Goal: Task Accomplishment & Management: Use online tool/utility

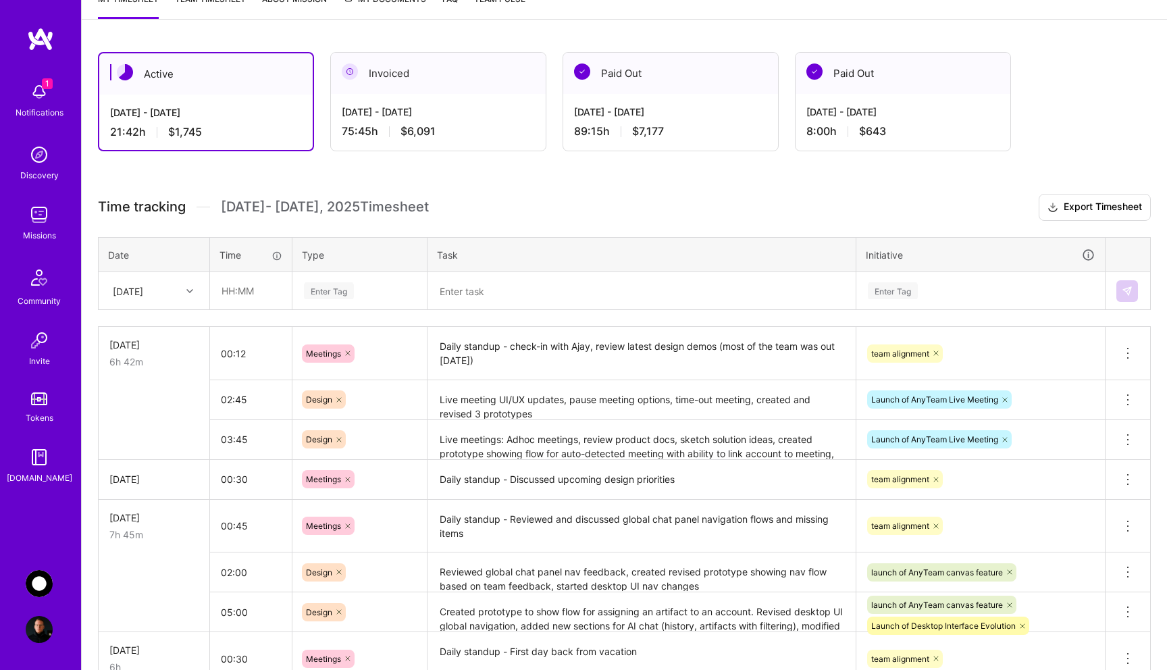
scroll to position [209, 0]
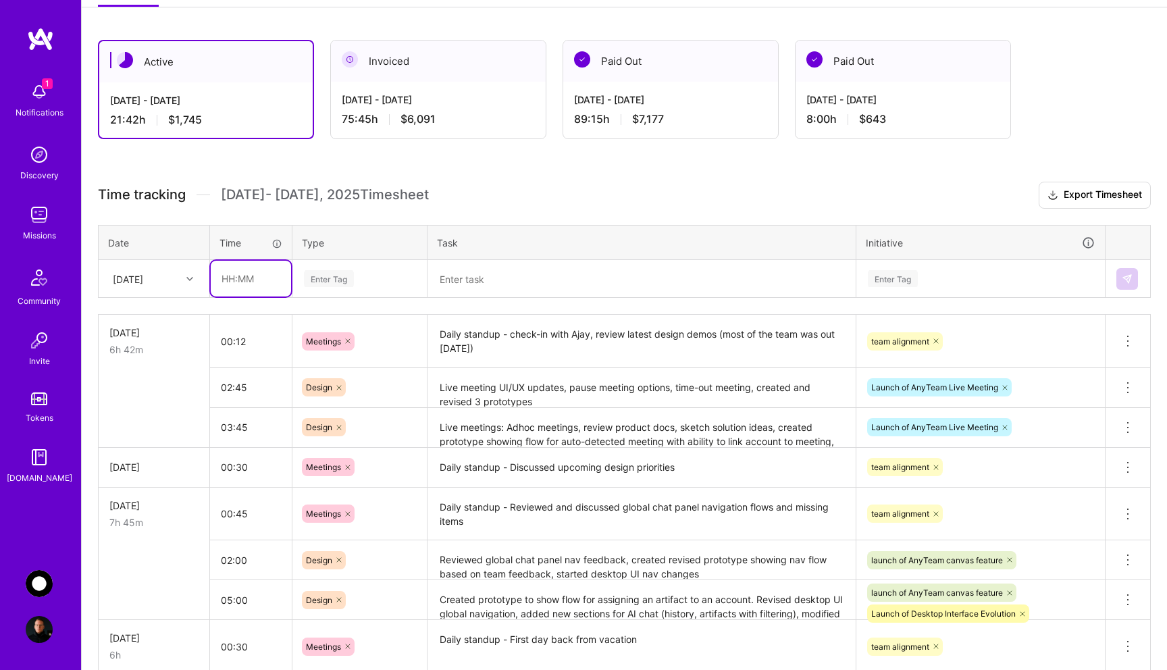
click at [251, 284] on input "text" at bounding box center [251, 279] width 80 height 36
type input "06:00"
click at [371, 277] on div "Enter Tag" at bounding box center [360, 278] width 114 height 17
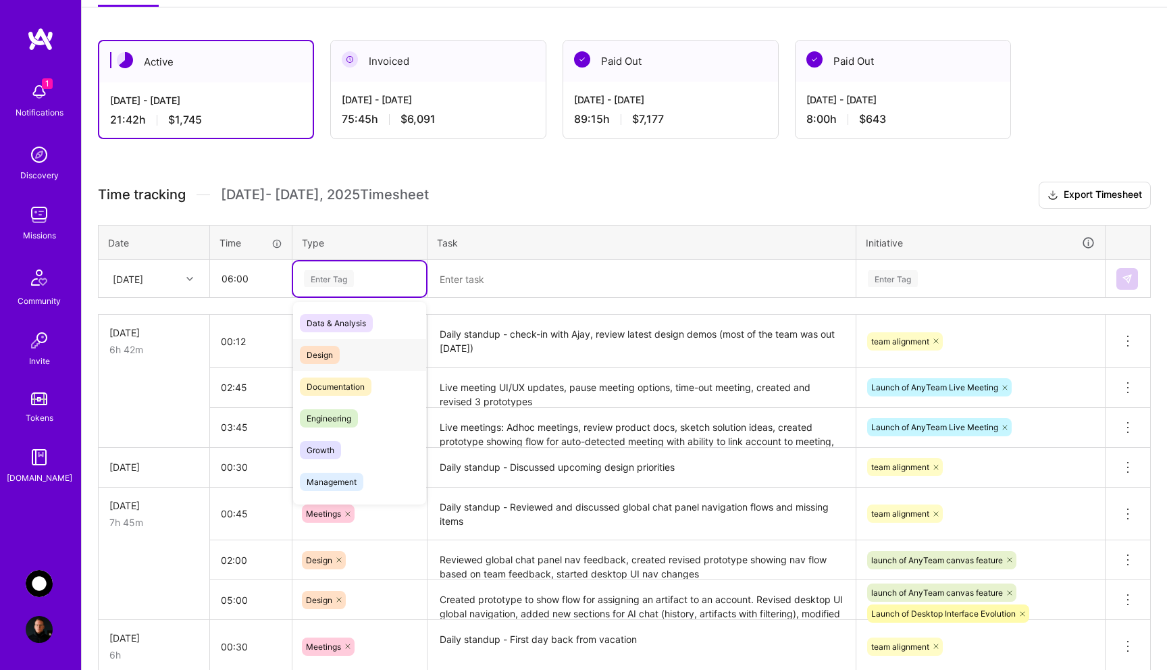
click at [357, 355] on div "Design" at bounding box center [359, 355] width 133 height 32
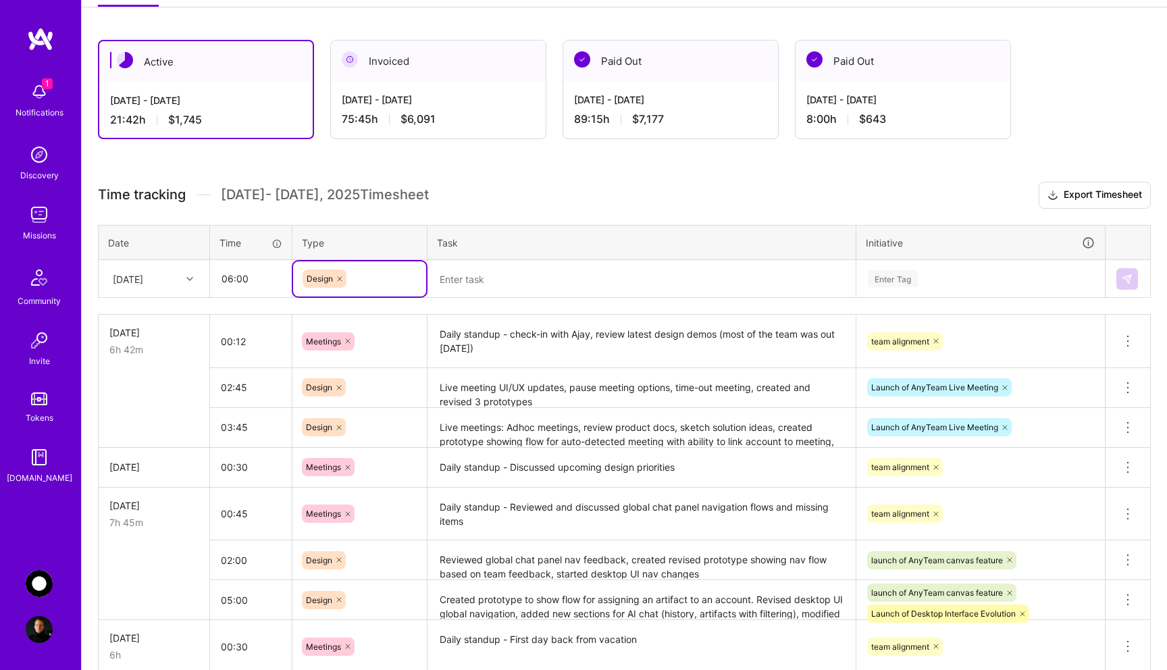
click at [525, 276] on textarea at bounding box center [641, 278] width 425 height 35
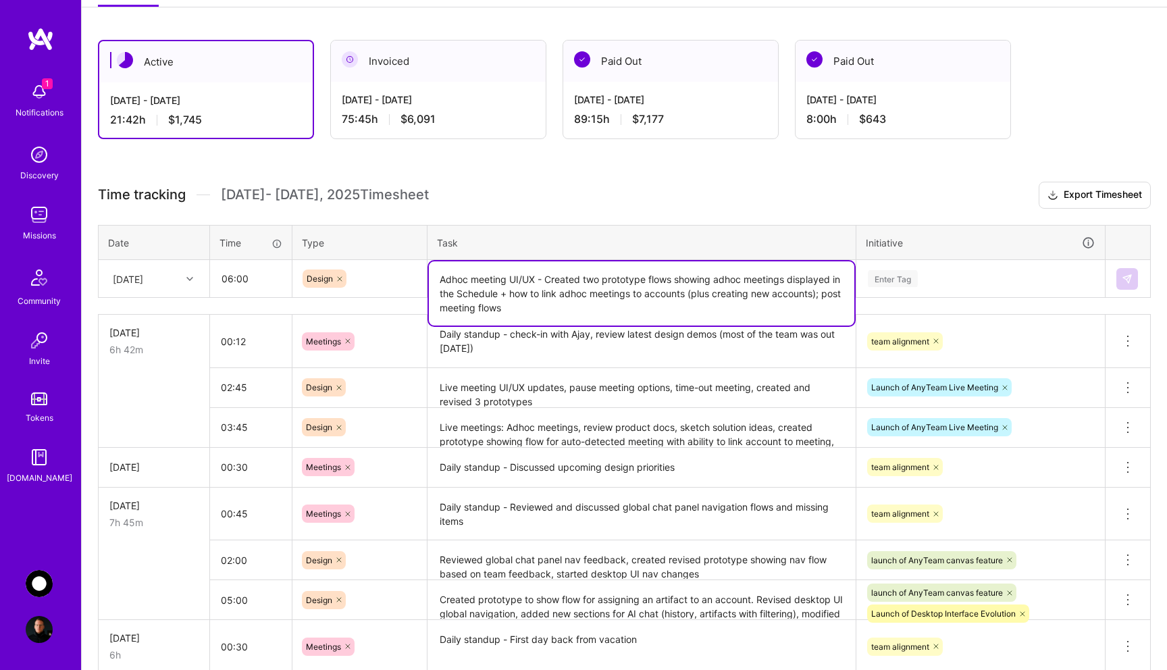
type textarea "Adhoc meeting UI/UX - Created two prototype flows showing adhoc meetings displa…"
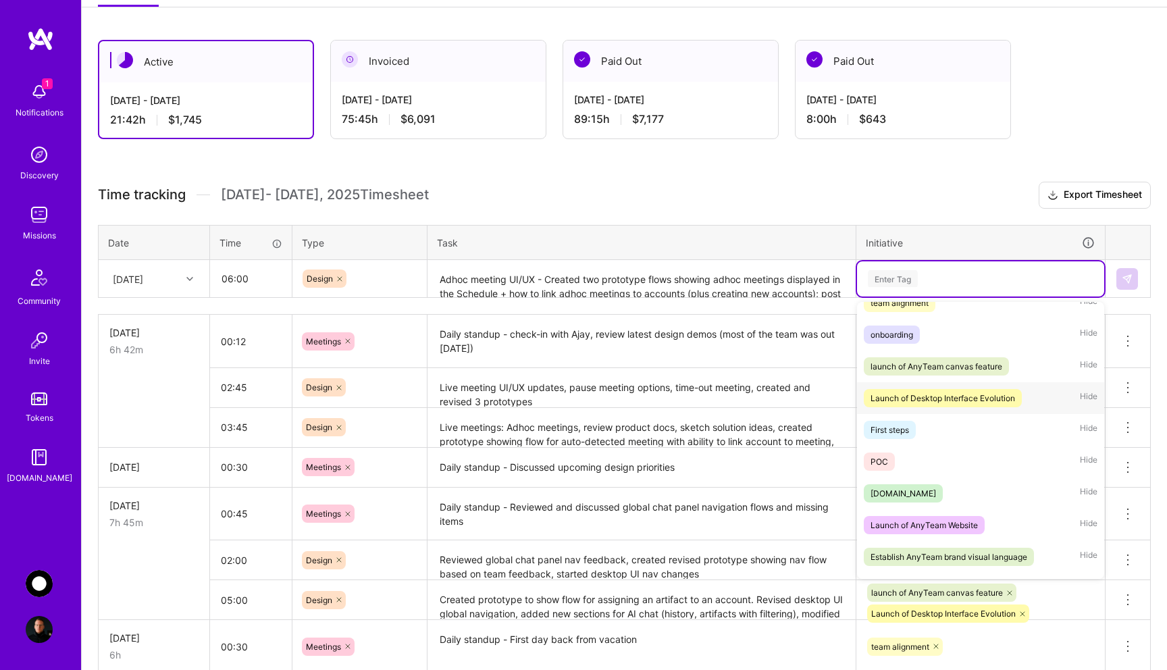
scroll to position [74, 0]
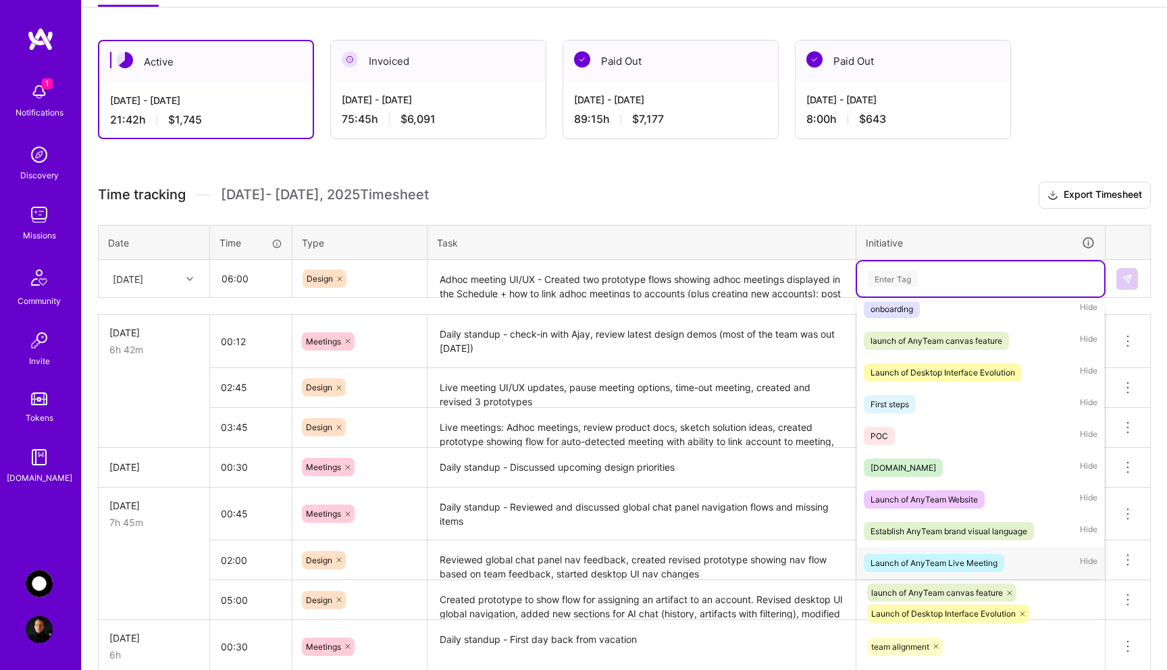
click at [966, 565] on div "Launch of AnyTeam Live Meeting" at bounding box center [933, 563] width 127 height 14
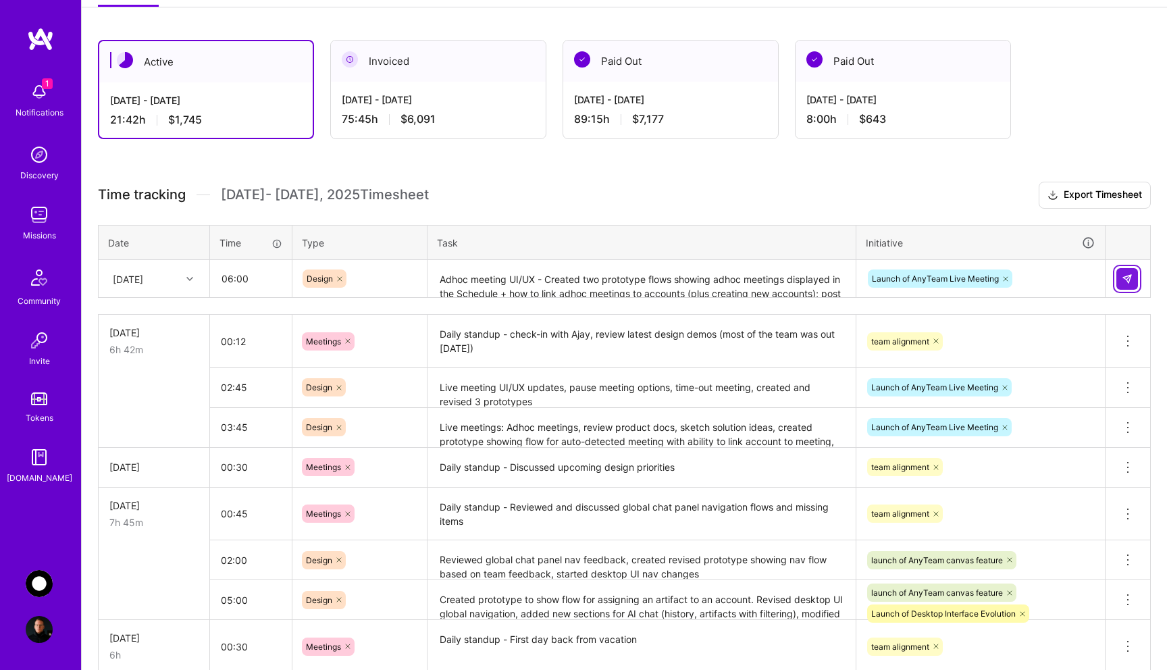
click at [1122, 280] on img at bounding box center [1127, 279] width 11 height 11
